Goal: Task Accomplishment & Management: Complete application form

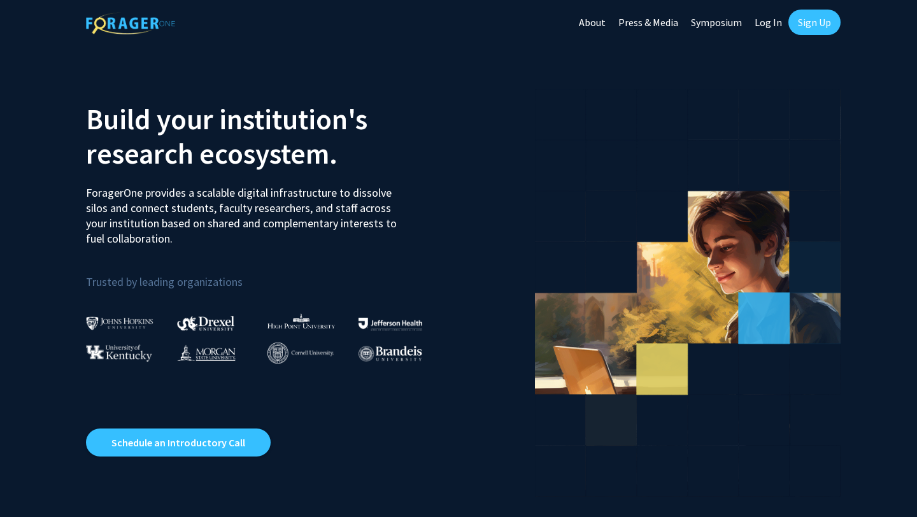
click at [804, 22] on link "Sign Up" at bounding box center [814, 22] width 52 height 25
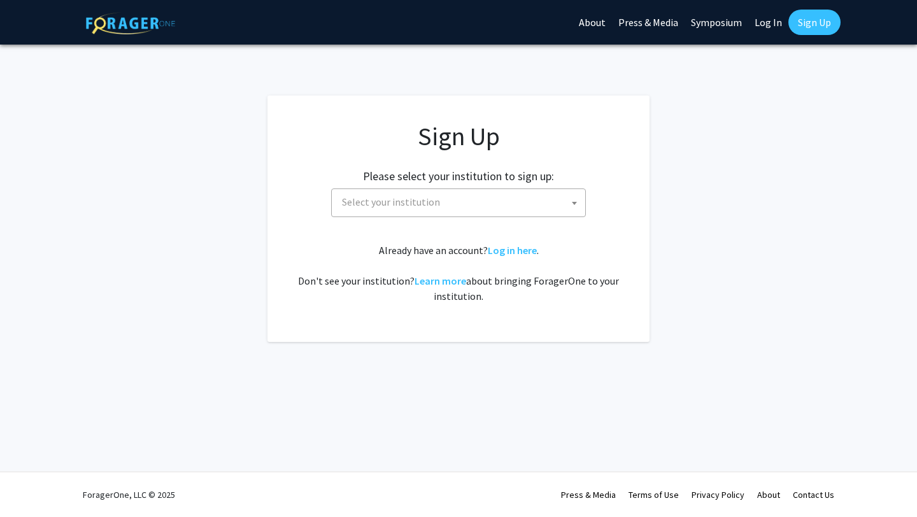
click at [513, 196] on span "Select your institution" at bounding box center [461, 202] width 248 height 26
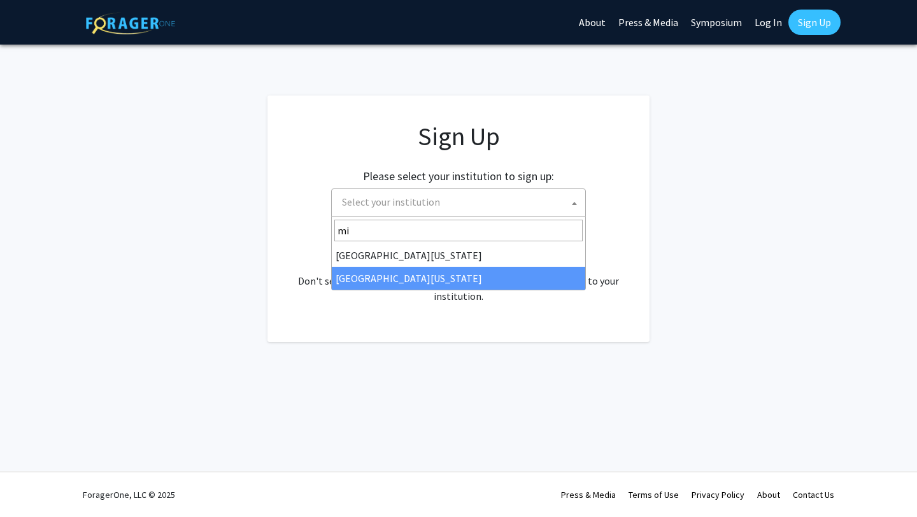
type input "mi"
select select "33"
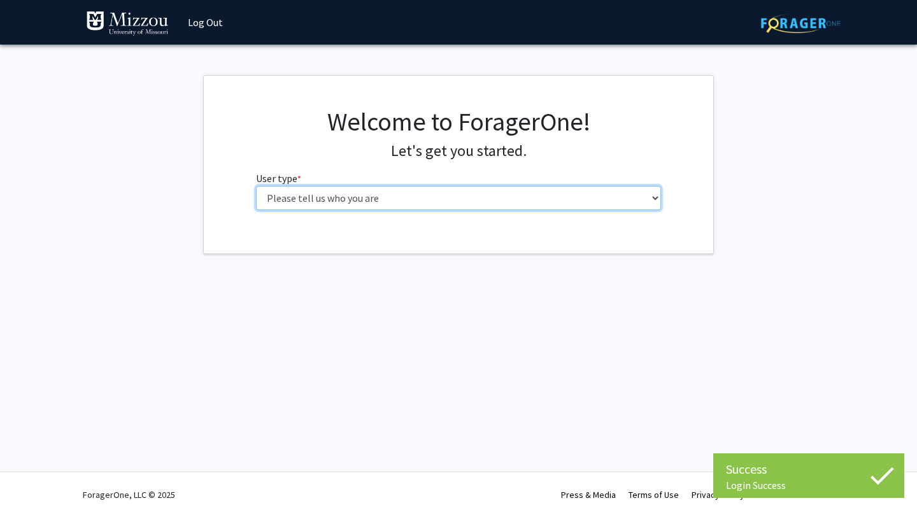
click at [344, 198] on select "Please tell us who you are Undergraduate Student Master's Student Doctoral Cand…" at bounding box center [459, 198] width 406 height 24
select select "1: undergrad"
click at [256, 186] on select "Please tell us who you are Undergraduate Student Master's Student Doctoral Cand…" at bounding box center [459, 198] width 406 height 24
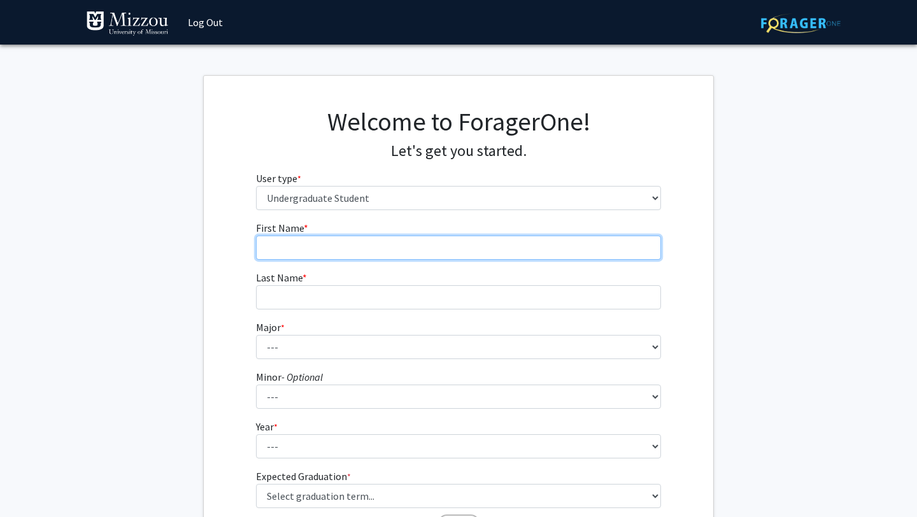
click at [472, 239] on input "First Name * required" at bounding box center [459, 248] width 406 height 24
type input "Alyssa"
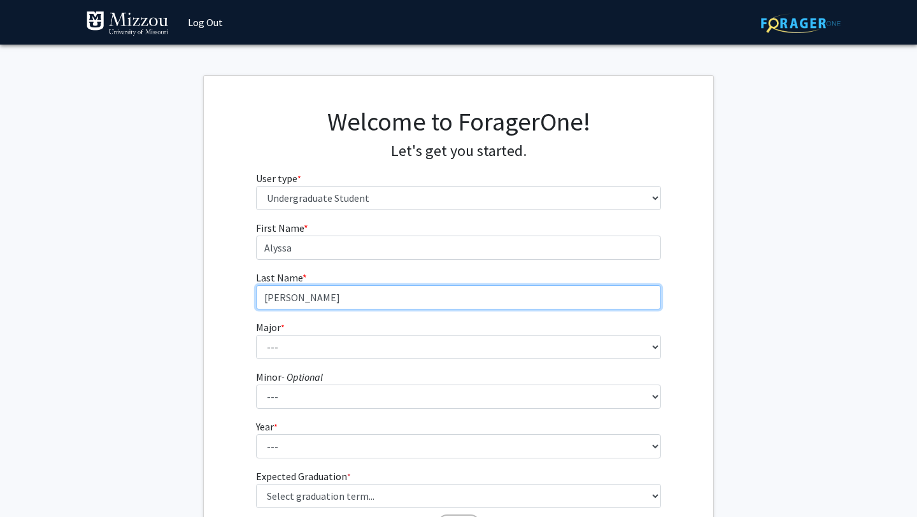
type input "[PERSON_NAME]"
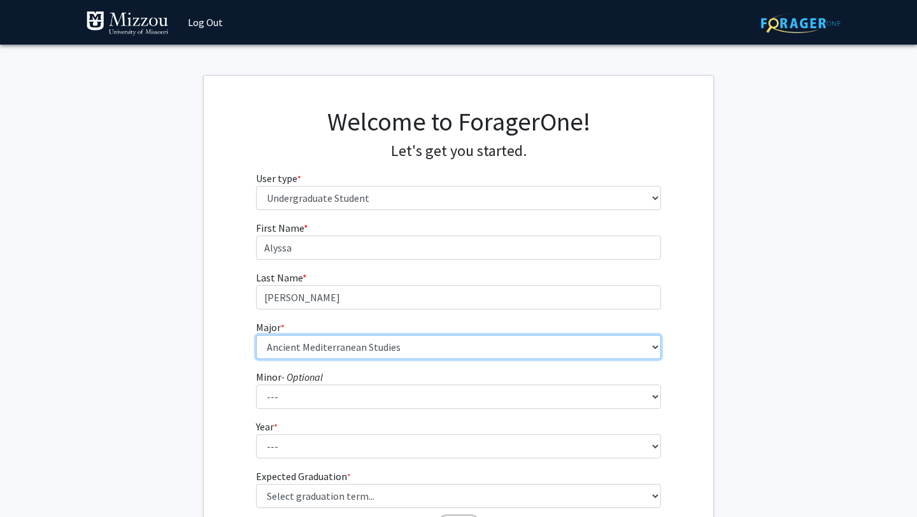
select select "8: 2497"
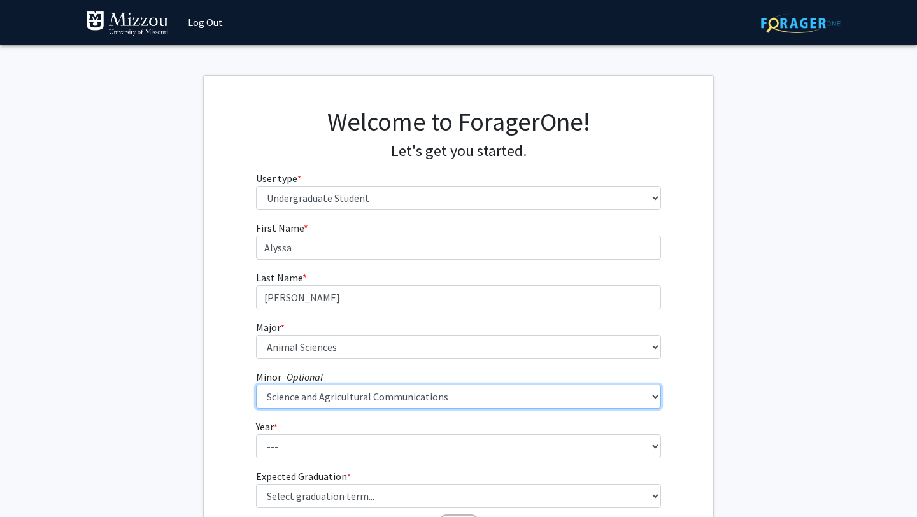
select select "91: 2047"
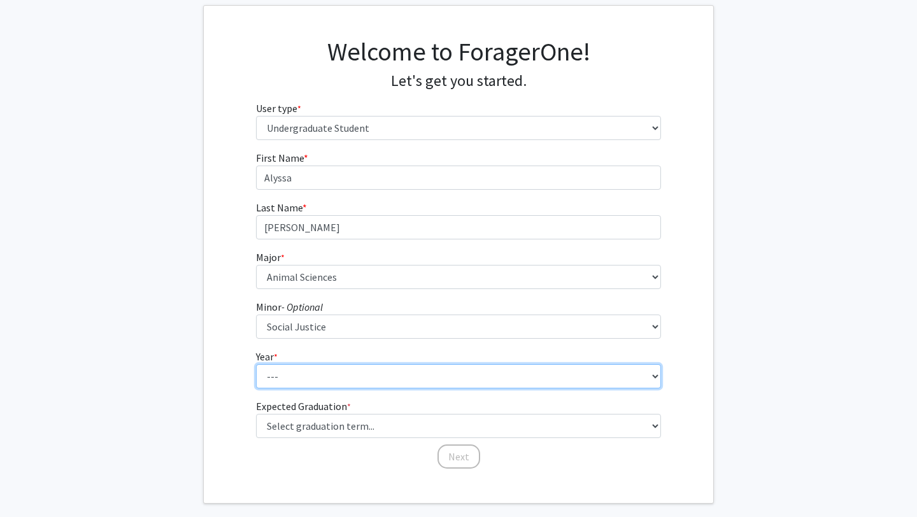
scroll to position [74, 0]
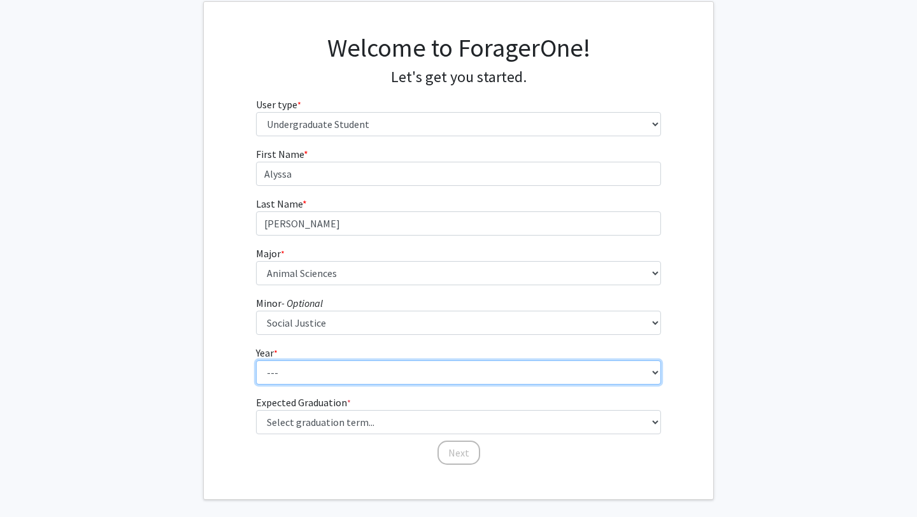
click at [396, 383] on select "--- First-year Sophomore Junior Senior Postbaccalaureate Certificate" at bounding box center [459, 372] width 406 height 24
select select "1: first-year"
click at [256, 360] on select "--- First-year Sophomore Junior Senior Postbaccalaureate Certificate" at bounding box center [459, 372] width 406 height 24
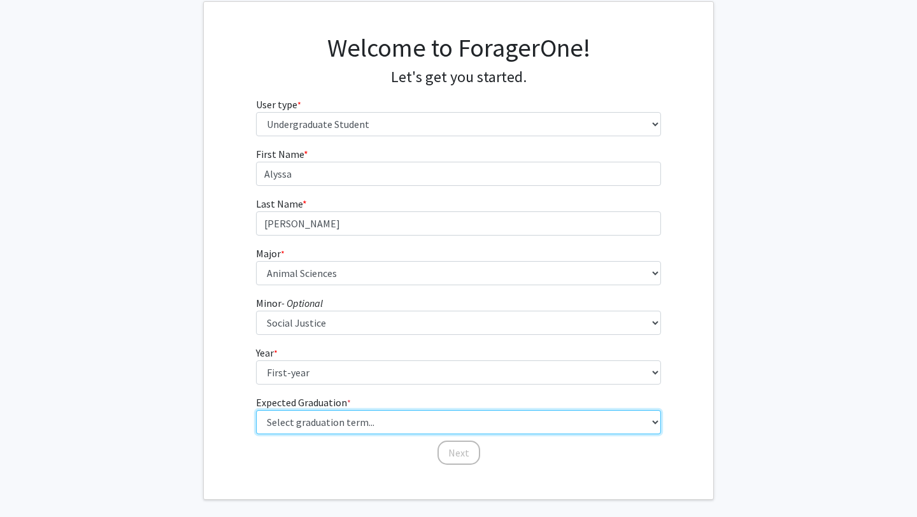
click at [353, 418] on select "Select graduation term... Spring 2025 Summer 2025 Fall 2025 Winter 2025 Spring …" at bounding box center [459, 422] width 406 height 24
select select "17: spring_2029"
click at [256, 410] on select "Select graduation term... Spring 2025 Summer 2025 Fall 2025 Winter 2025 Spring …" at bounding box center [459, 422] width 406 height 24
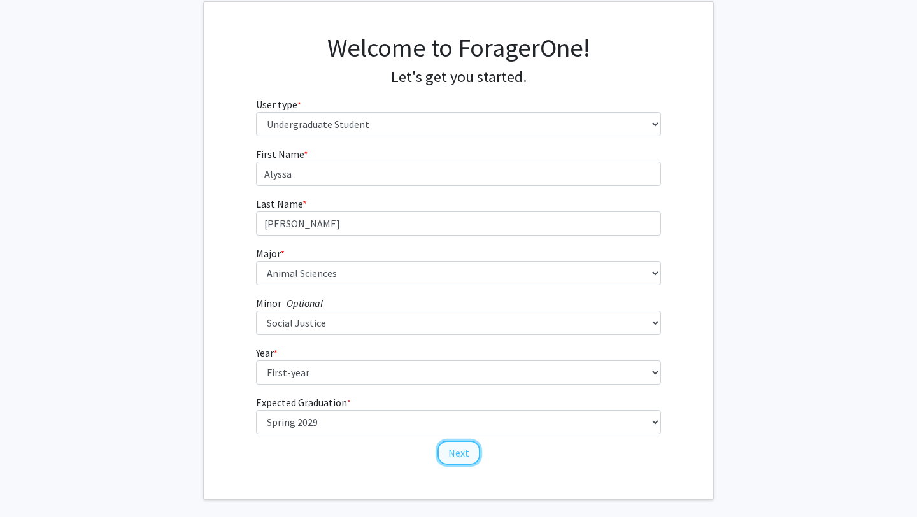
click at [461, 458] on button "Next" at bounding box center [459, 453] width 43 height 24
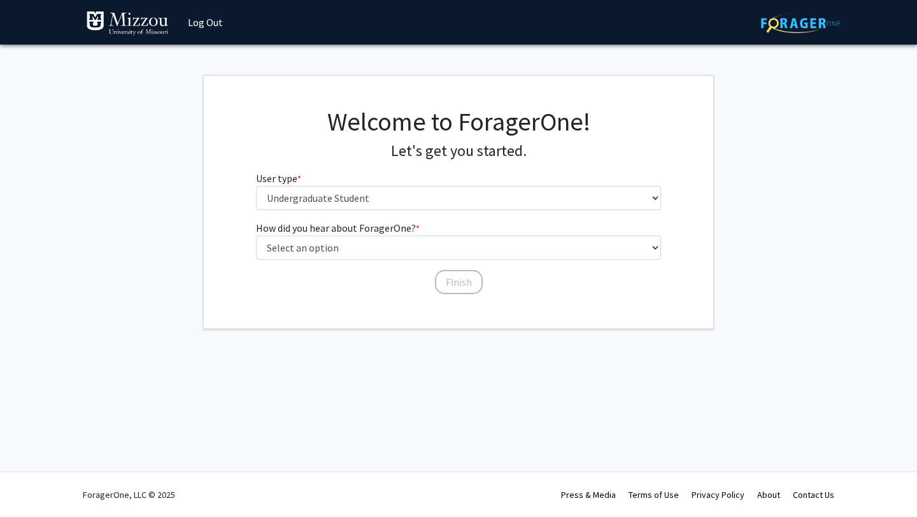
scroll to position [0, 0]
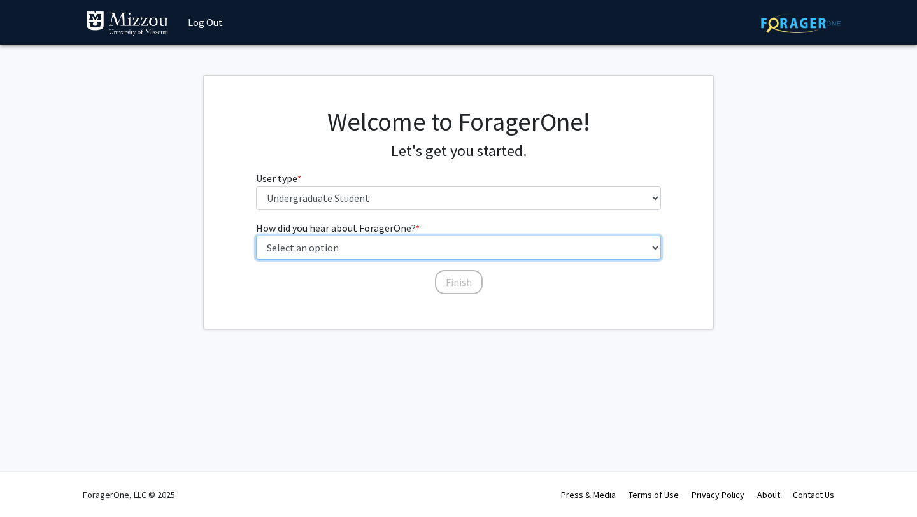
click at [374, 239] on select "Select an option Peer/student recommendation Faculty/staff recommendation Unive…" at bounding box center [459, 248] width 406 height 24
select select "2: faculty_recommendation"
click at [256, 236] on select "Select an option Peer/student recommendation Faculty/staff recommendation Unive…" at bounding box center [459, 248] width 406 height 24
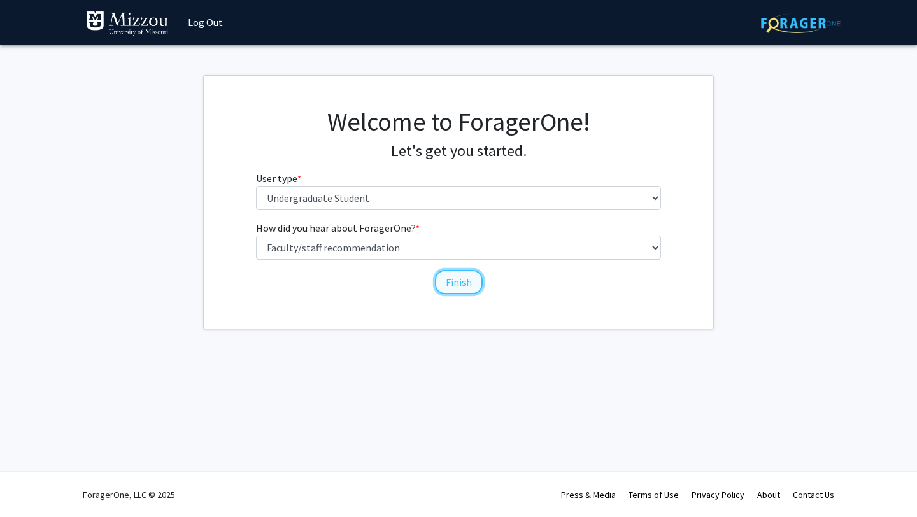
click at [462, 278] on button "Finish" at bounding box center [459, 282] width 48 height 24
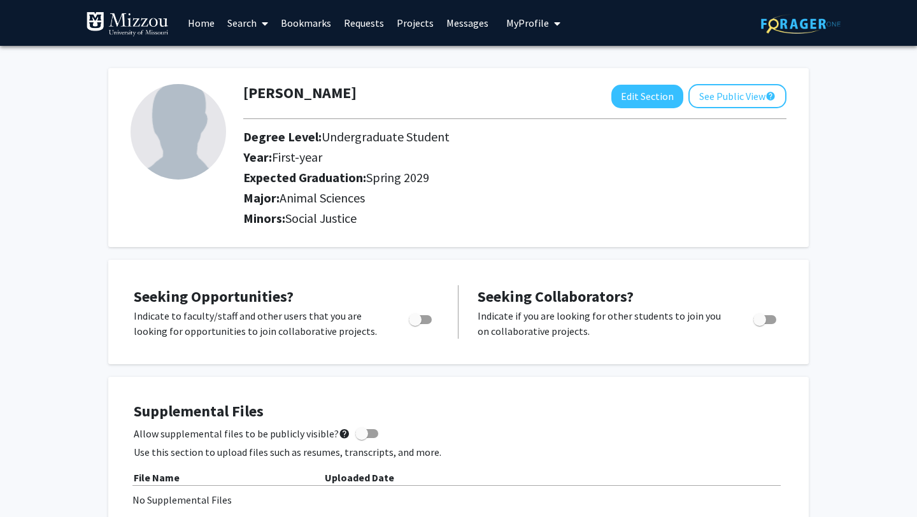
click at [206, 20] on link "Home" at bounding box center [201, 23] width 39 height 45
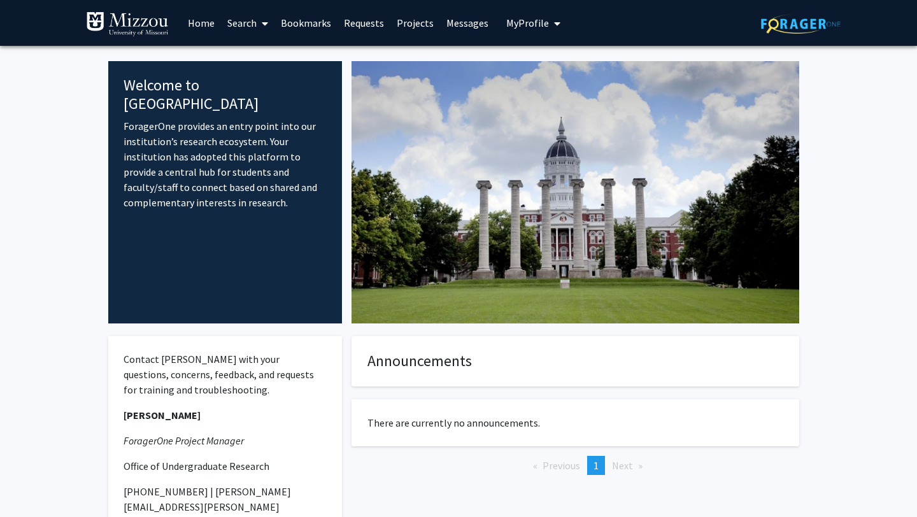
click at [258, 25] on span at bounding box center [262, 23] width 11 height 45
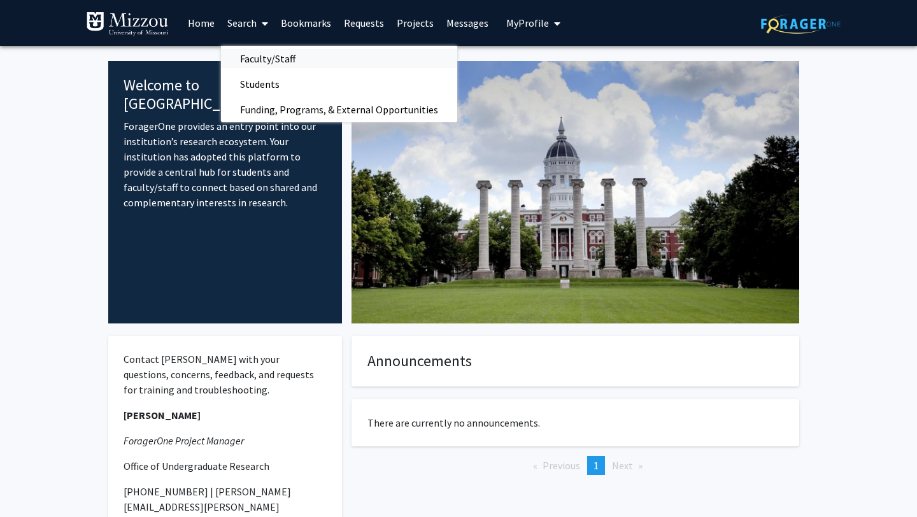
click at [259, 58] on span "Faculty/Staff" at bounding box center [268, 58] width 94 height 25
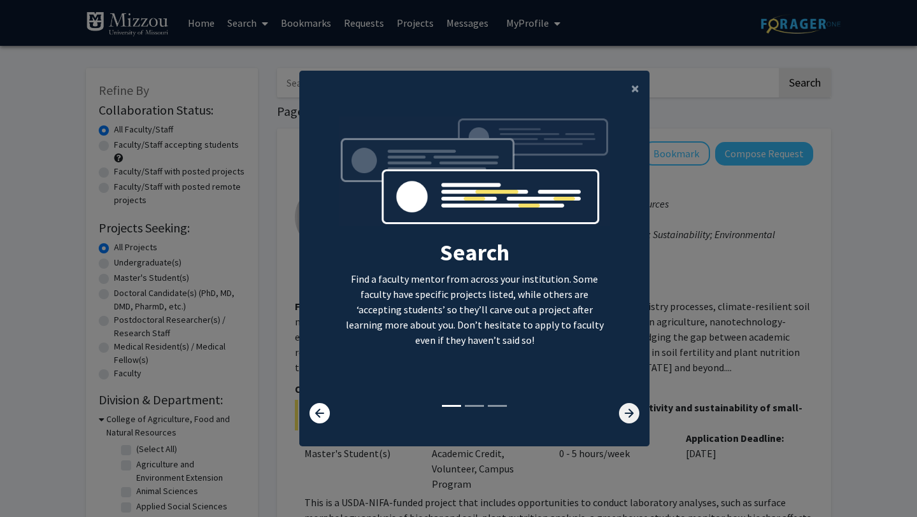
click at [629, 410] on icon at bounding box center [629, 413] width 20 height 20
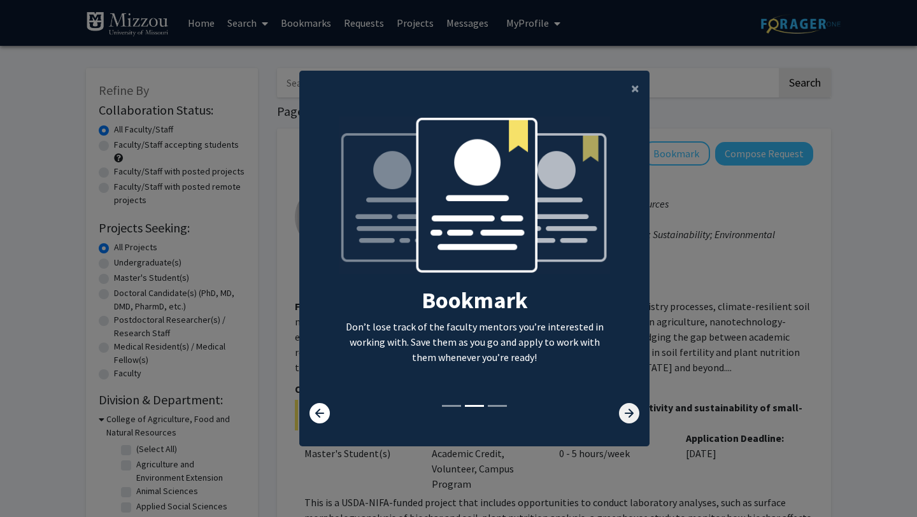
click at [629, 410] on icon at bounding box center [629, 413] width 20 height 20
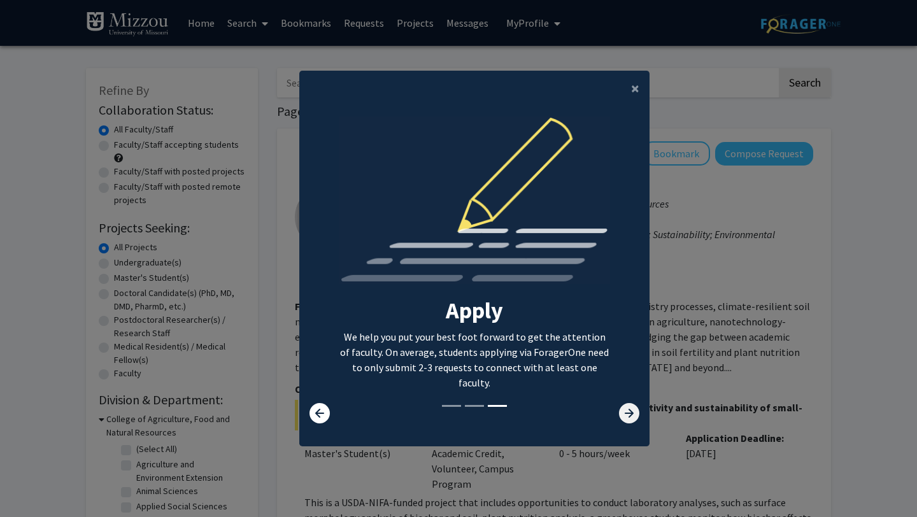
click at [630, 411] on icon at bounding box center [629, 413] width 20 height 20
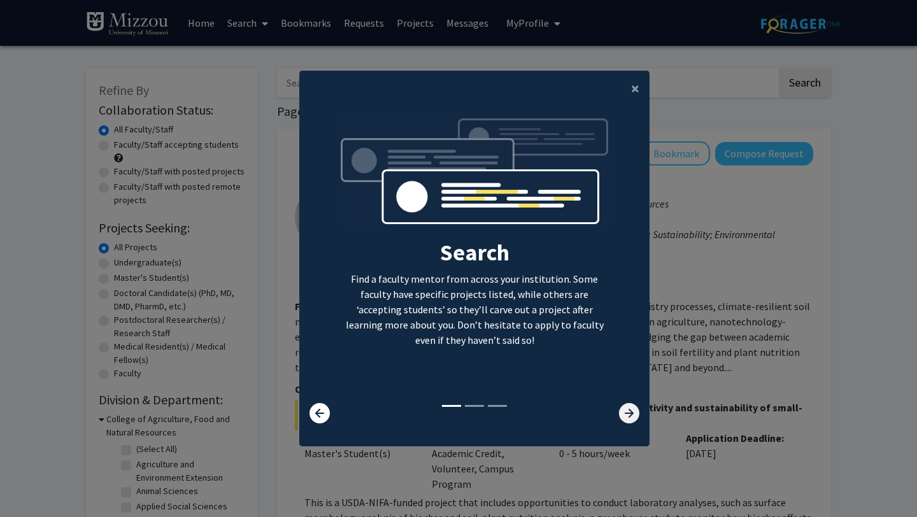
click at [630, 411] on icon at bounding box center [629, 413] width 20 height 20
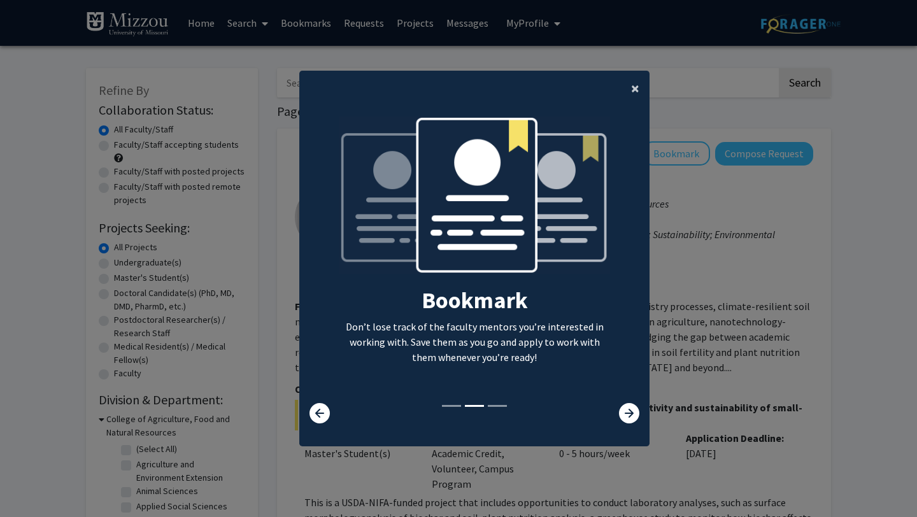
click at [636, 88] on span "×" at bounding box center [635, 88] width 8 height 20
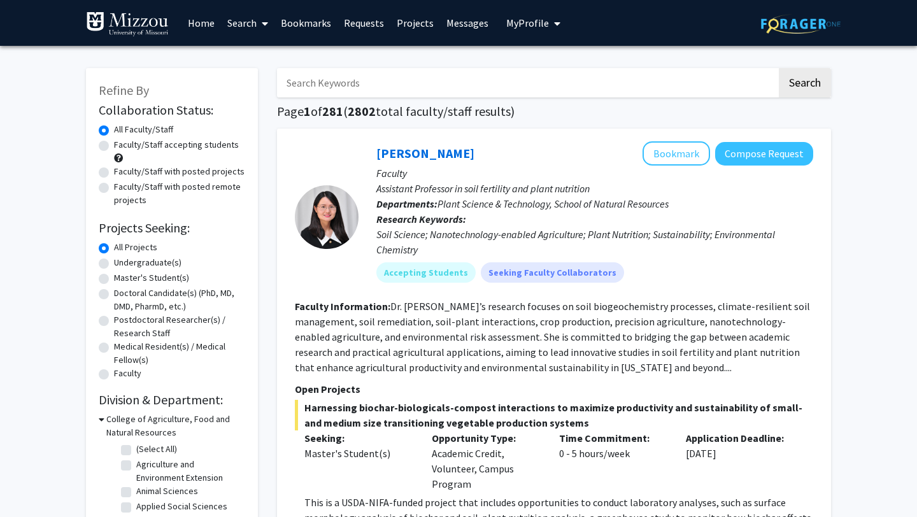
click at [199, 173] on label "Faculty/Staff with posted projects" at bounding box center [179, 171] width 131 height 13
click at [122, 173] on input "Faculty/Staff with posted projects" at bounding box center [118, 169] width 8 height 8
radio input "true"
click at [162, 265] on label "Undergraduate(s)" at bounding box center [148, 262] width 68 height 13
click at [122, 264] on input "Undergraduate(s)" at bounding box center [118, 260] width 8 height 8
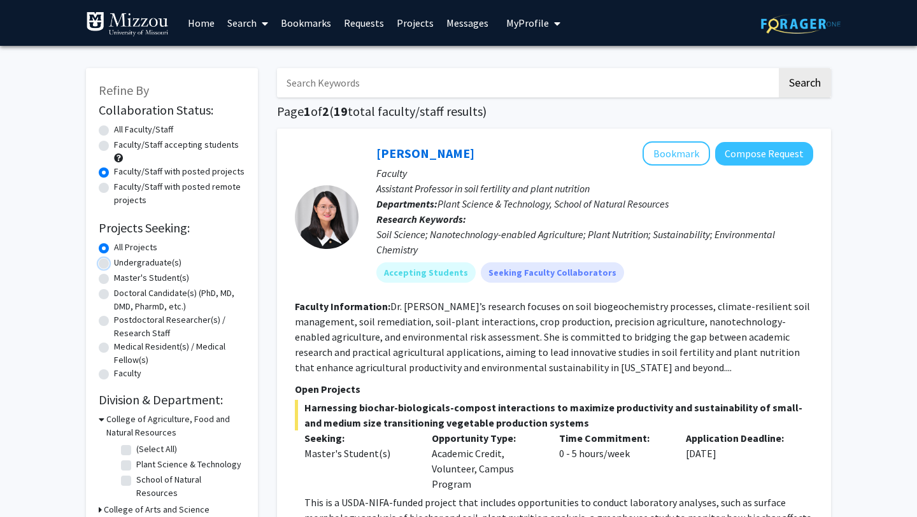
radio input "true"
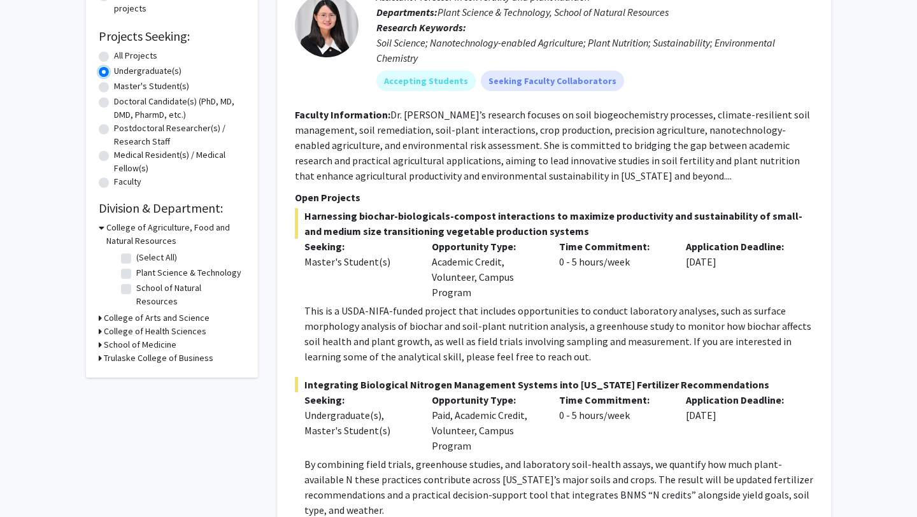
scroll to position [195, 0]
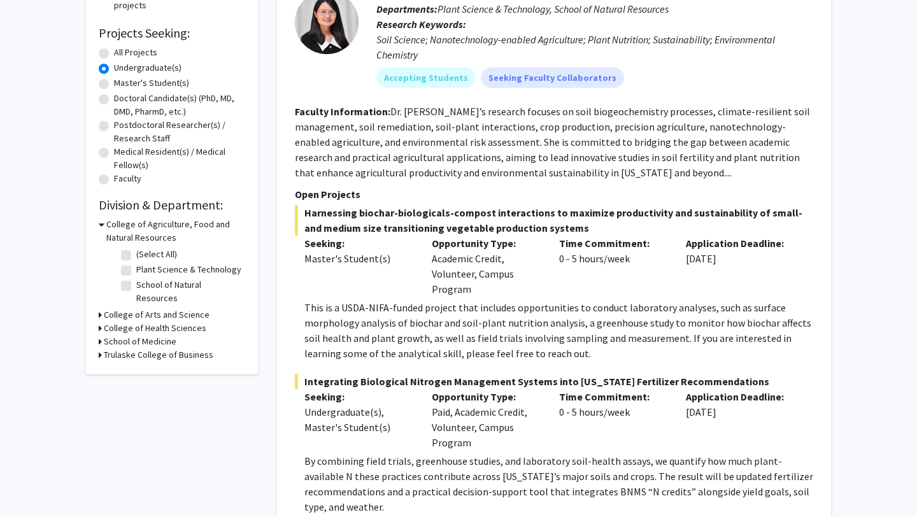
click at [143, 224] on h3 "College of Agriculture, Food and Natural Resources" at bounding box center [175, 231] width 139 height 27
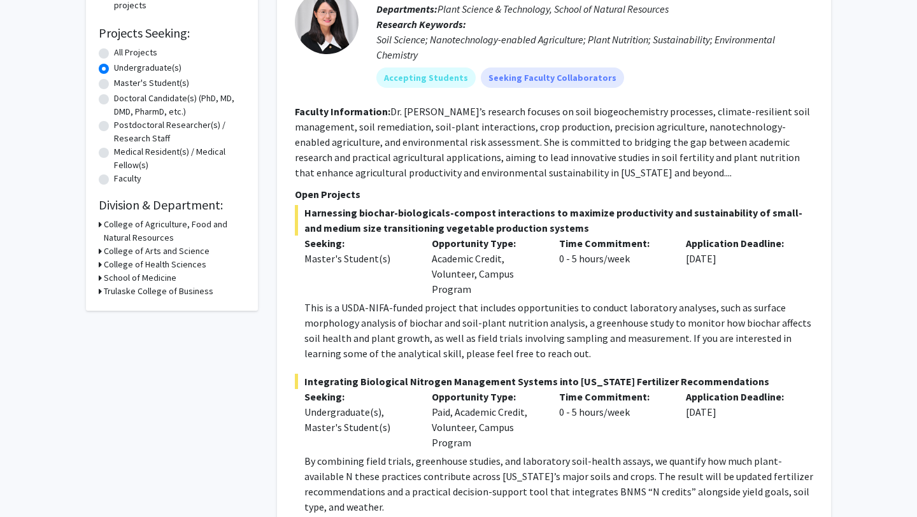
click at [143, 224] on h3 "College of Agriculture, Food and Natural Resources" at bounding box center [174, 231] width 141 height 27
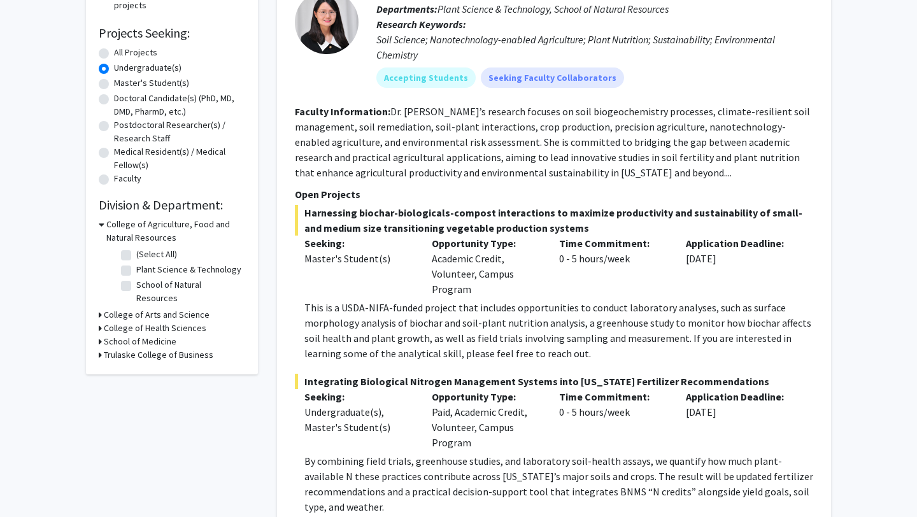
scroll to position [201, 0]
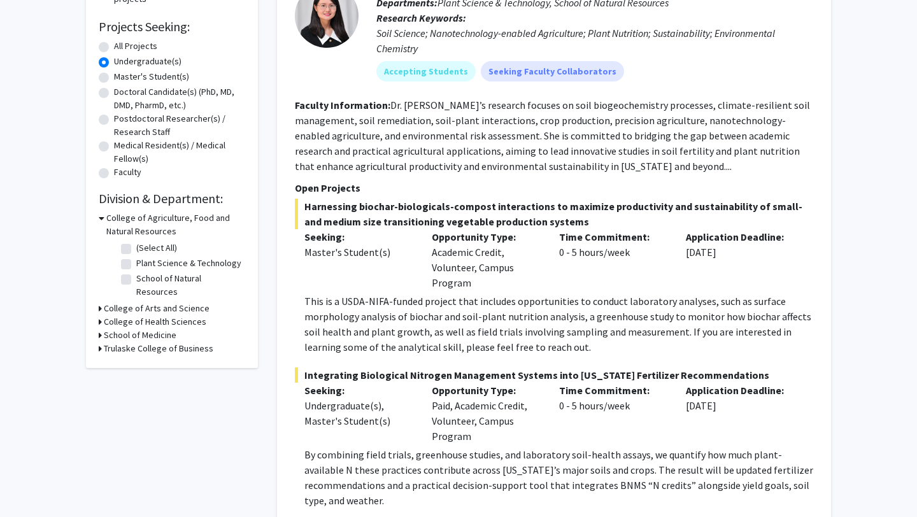
click at [135, 329] on h3 "School of Medicine" at bounding box center [140, 335] width 73 height 13
click at [135, 329] on h3 "School of Medicine" at bounding box center [142, 335] width 73 height 13
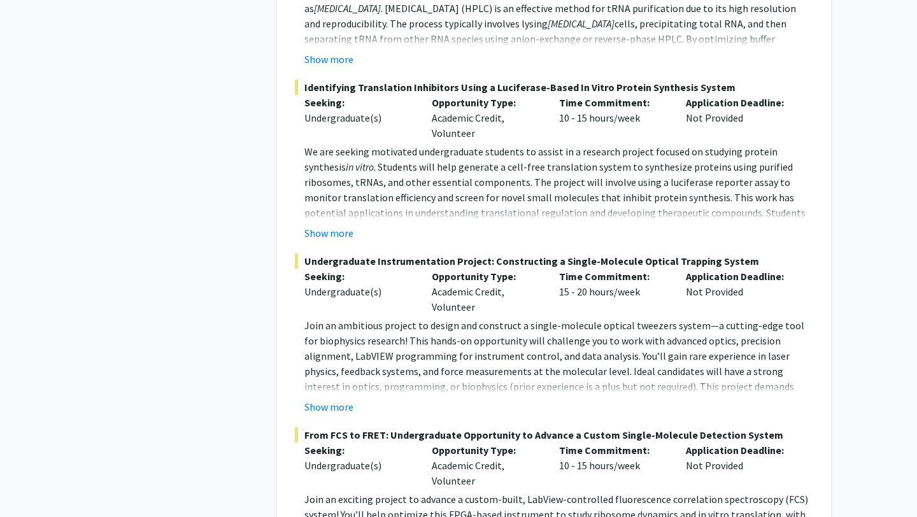
scroll to position [6388, 0]
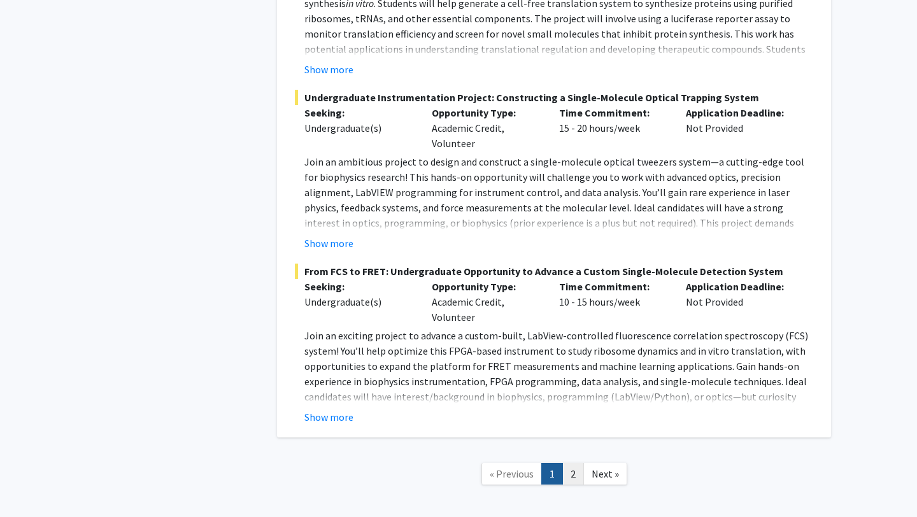
click at [569, 463] on link "2" at bounding box center [573, 474] width 22 height 22
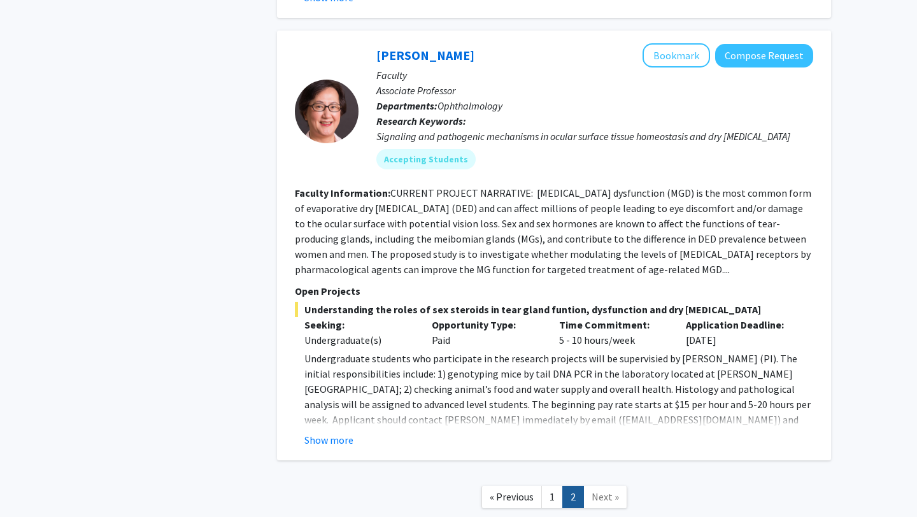
scroll to position [2908, 0]
